Goal: Task Accomplishment & Management: Complete application form

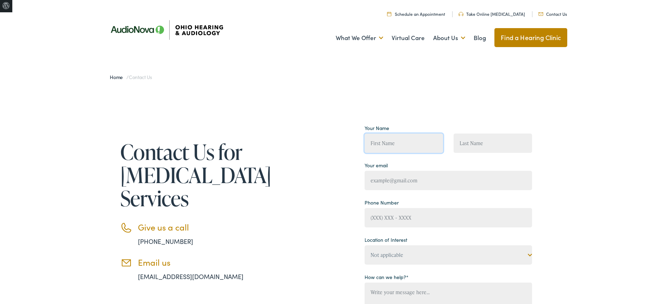
click at [401, 147] on input "Contact form" at bounding box center [403, 143] width 78 height 19
type input "Joh"
type input "[PERSON_NAME]"
type input "[PERSON_NAME][EMAIL_ADDRESS][DOMAIN_NAME]"
type input "[PHONE_NUMBER]"
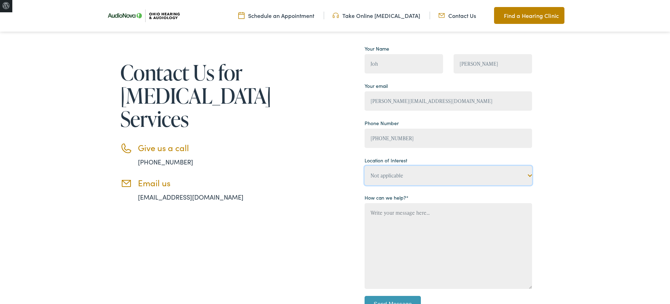
scroll to position [82, 0]
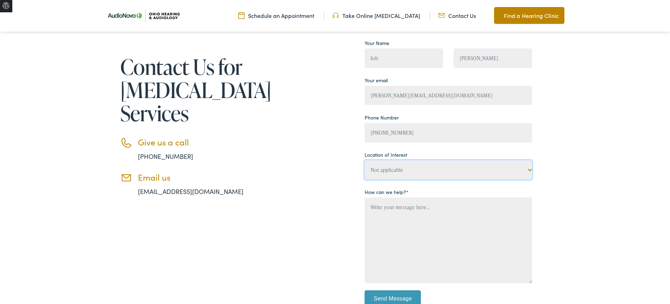
click at [447, 169] on select "Not applicable [US_STATE] Hearing & [MEDICAL_DATA], [GEOGRAPHIC_DATA] [US_STATE…" at bounding box center [447, 169] width 167 height 19
select select "[US_STATE] Hearing & [MEDICAL_DATA], [GEOGRAPHIC_DATA]"
click at [364, 160] on select "Not applicable [US_STATE] Hearing & [MEDICAL_DATA], [GEOGRAPHIC_DATA] [US_STATE…" at bounding box center [447, 169] width 167 height 19
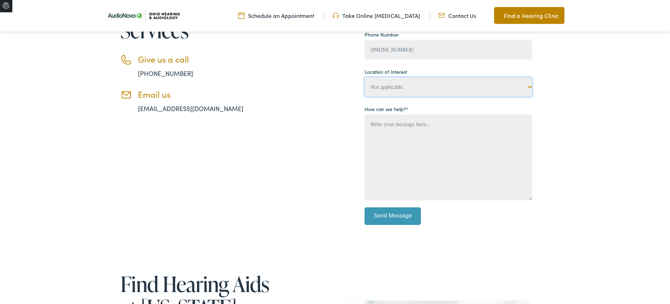
scroll to position [174, 0]
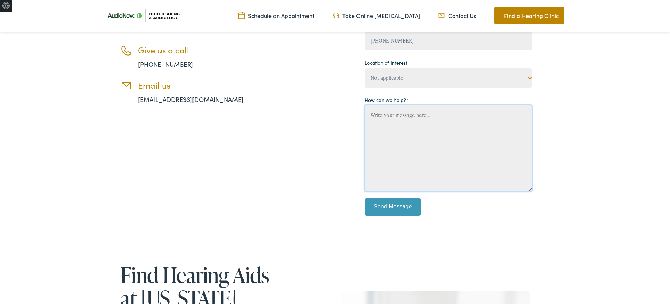
click at [429, 153] on textarea "Contact form" at bounding box center [447, 148] width 167 height 86
type textarea "Test - Please disrregard"
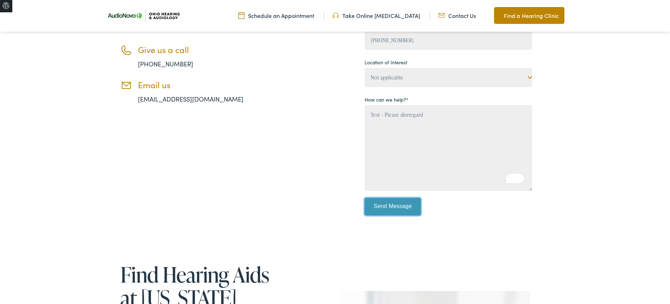
drag, startPoint x: 406, startPoint y: 205, endPoint x: 411, endPoint y: 203, distance: 5.2
click at [406, 205] on input "Send Message" at bounding box center [392, 207] width 56 height 18
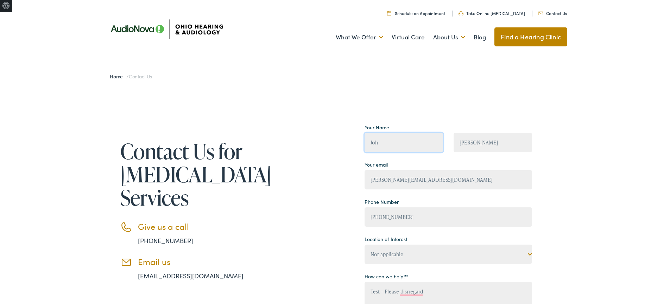
scroll to position [1, 0]
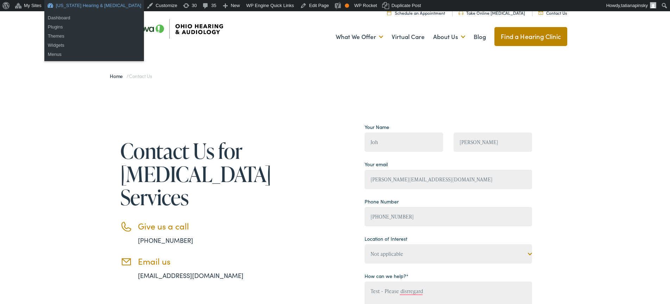
click at [71, 5] on link "[US_STATE] Hearing & [MEDICAL_DATA]" at bounding box center [94, 5] width 100 height 11
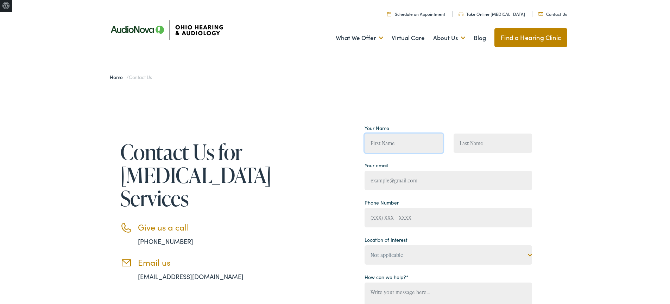
click at [408, 142] on input "Contact form" at bounding box center [403, 143] width 78 height 19
type input "[PERSON_NAME]"
type input "[PERSON_NAME][EMAIL_ADDRESS][DOMAIN_NAME]"
type input "[PHONE_NUMBER]"
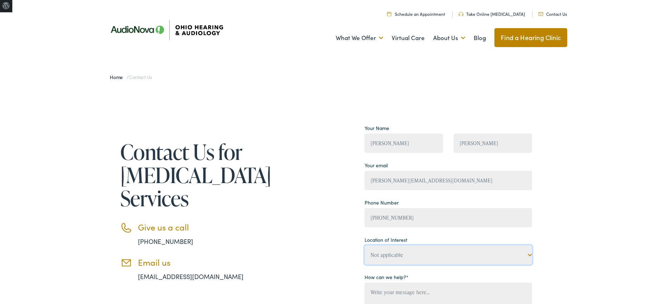
click at [436, 262] on select "Not applicable [US_STATE] Hearing & [MEDICAL_DATA], [GEOGRAPHIC_DATA] [US_STATE…" at bounding box center [447, 254] width 167 height 19
select select "[US_STATE] Hearing & [MEDICAL_DATA], Bucyrus"
click at [364, 245] on select "Not applicable [US_STATE] Hearing & [MEDICAL_DATA], [GEOGRAPHIC_DATA] [US_STATE…" at bounding box center [447, 254] width 167 height 19
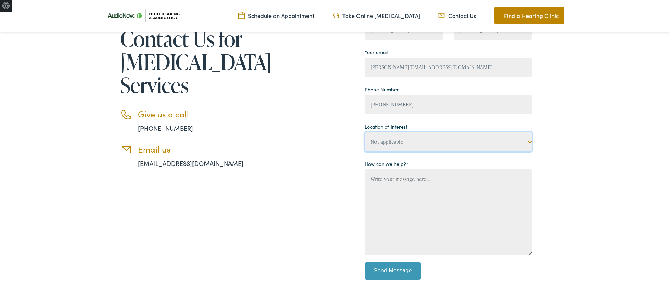
scroll to position [121, 0]
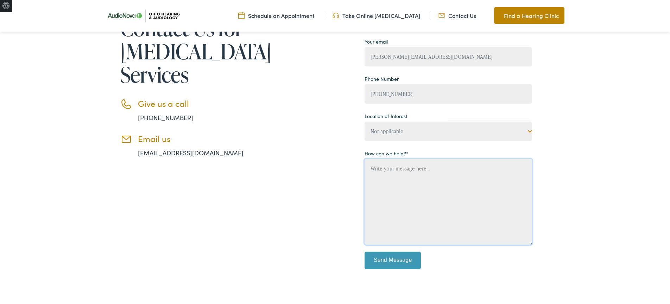
click at [400, 216] on textarea "Contact form" at bounding box center [447, 202] width 167 height 86
type textarea "Test please disregard"
drag, startPoint x: 399, startPoint y: 256, endPoint x: 493, endPoint y: 257, distance: 93.2
click at [399, 256] on input "Send Message" at bounding box center [392, 261] width 56 height 18
